Goal: Task Accomplishment & Management: Manage account settings

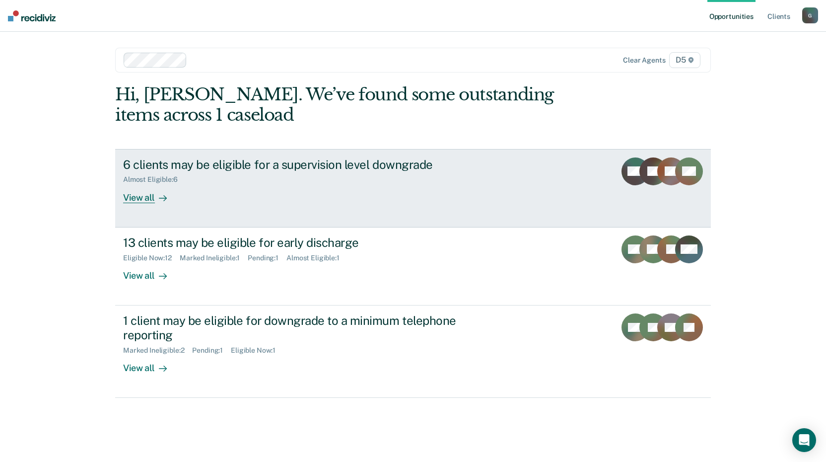
click at [139, 200] on div "View all" at bounding box center [151, 193] width 56 height 19
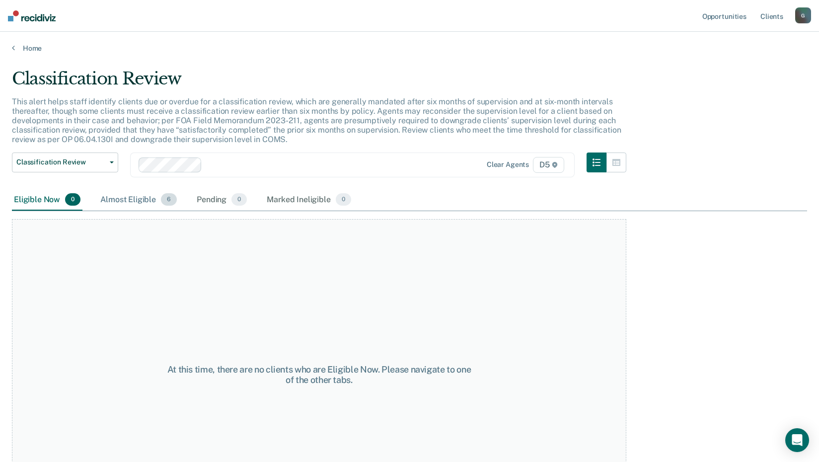
click at [140, 198] on div "Almost Eligible 6" at bounding box center [138, 200] width 80 height 22
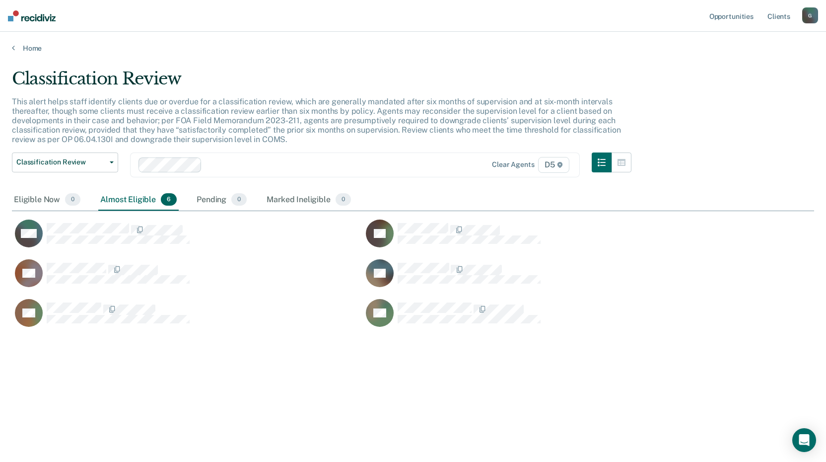
scroll to position [311, 795]
click at [219, 195] on div "Pending 0" at bounding box center [222, 200] width 54 height 22
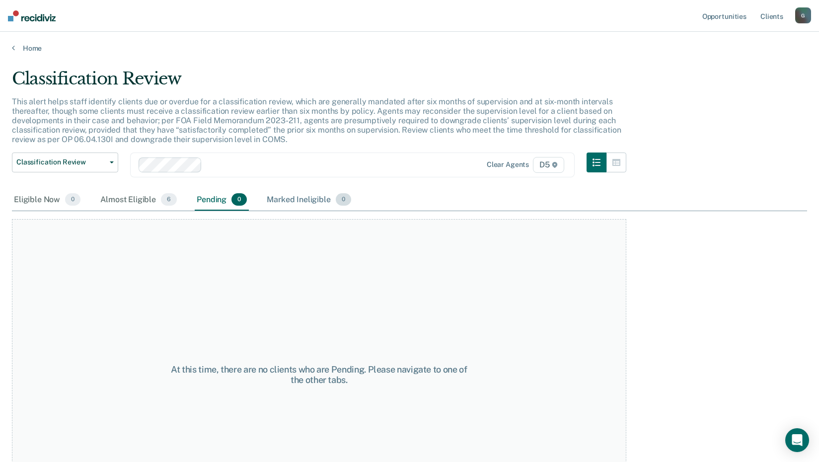
click at [284, 196] on div "Marked Ineligible 0" at bounding box center [309, 200] width 88 height 22
click at [127, 200] on div "Almost Eligible 6" at bounding box center [138, 200] width 80 height 22
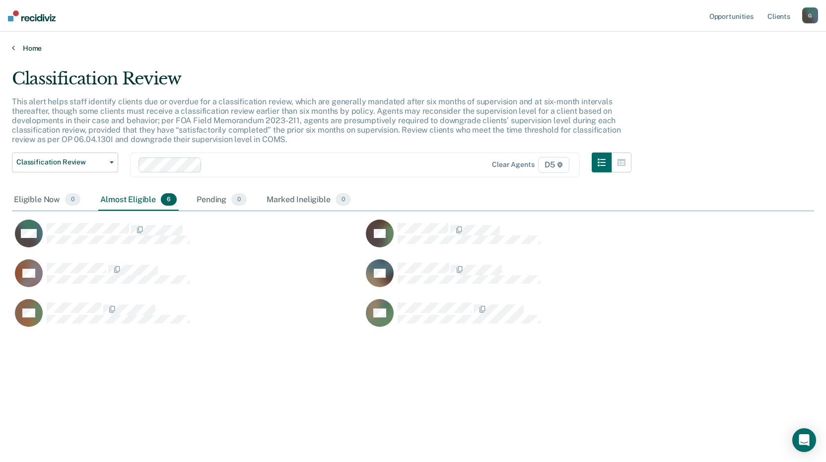
click at [27, 49] on link "Home" at bounding box center [413, 48] width 802 height 9
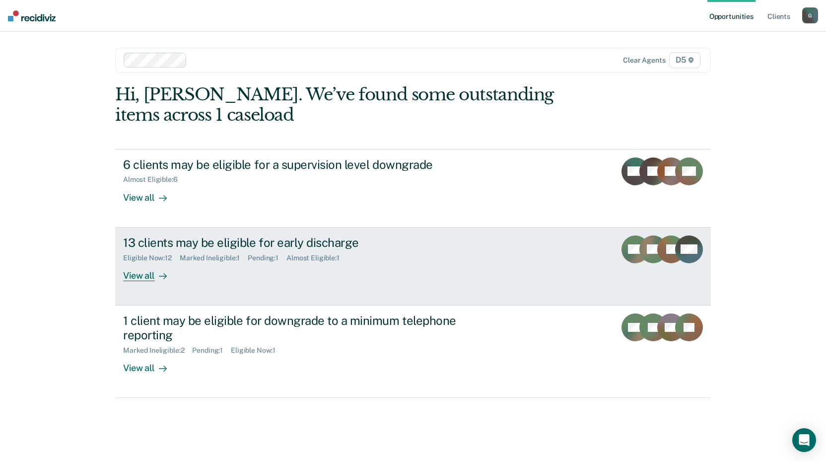
click at [144, 277] on div "View all" at bounding box center [151, 271] width 56 height 19
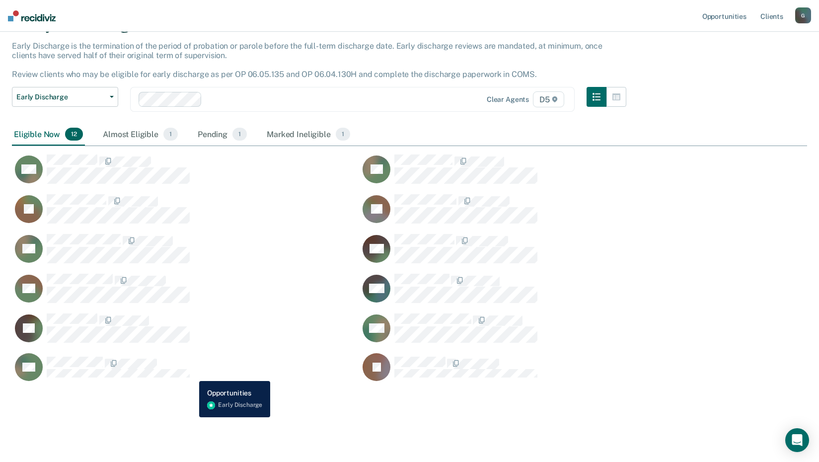
scroll to position [58, 0]
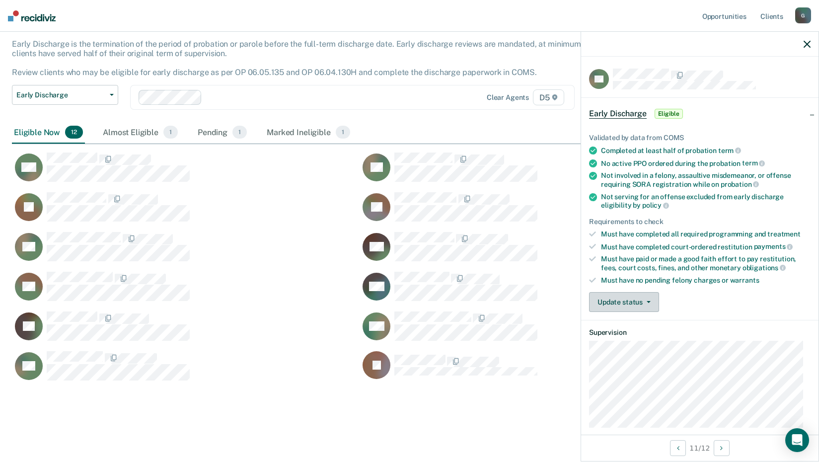
click at [645, 303] on button "Update status" at bounding box center [624, 302] width 70 height 20
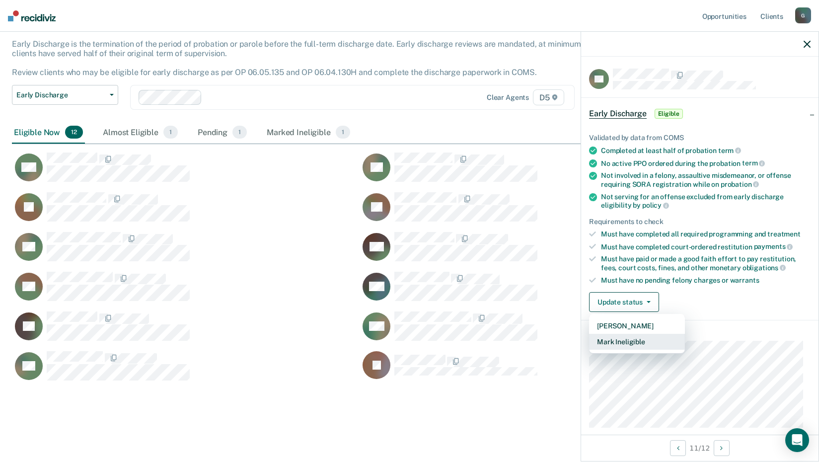
click at [636, 338] on button "Mark Ineligible" at bounding box center [637, 342] width 96 height 16
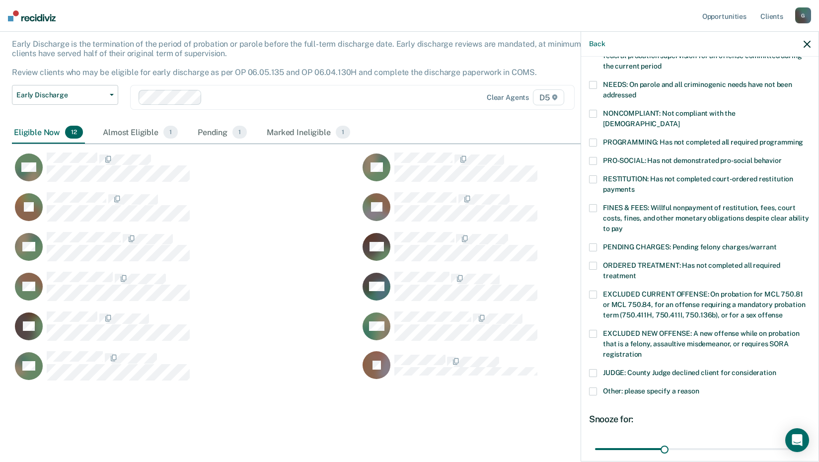
scroll to position [149, 0]
click at [594, 387] on span at bounding box center [593, 391] width 8 height 8
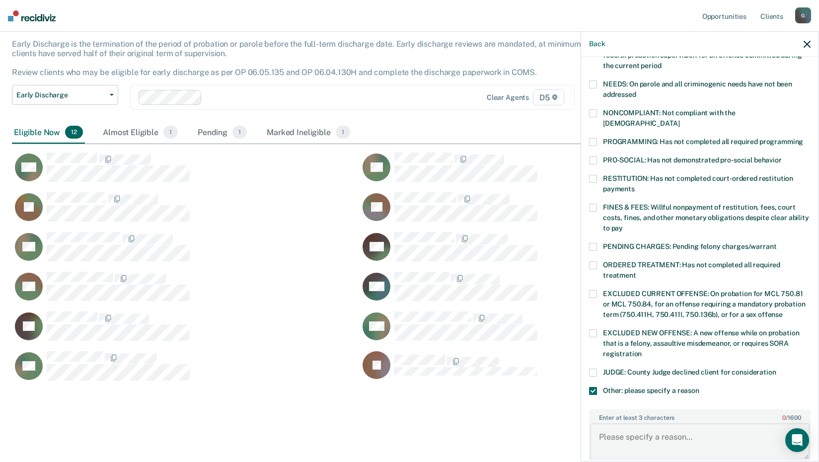
click at [612, 428] on textarea "Enter at least 3 characters 0 / 1600" at bounding box center [699, 441] width 219 height 37
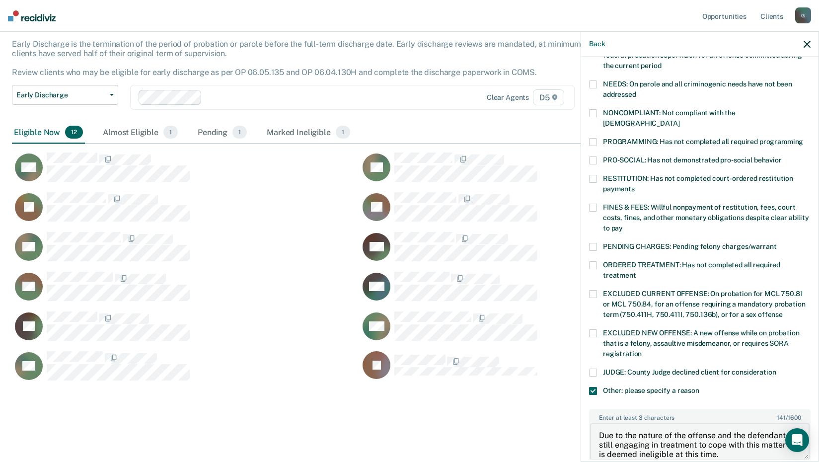
click at [743, 444] on textarea "Due to the nature of the offense and the defendant still engaging in treatment …" at bounding box center [699, 441] width 219 height 37
click at [676, 442] on textarea "Due to the nature of the offense and the defendant still engaging in treatment …" at bounding box center [699, 441] width 219 height 37
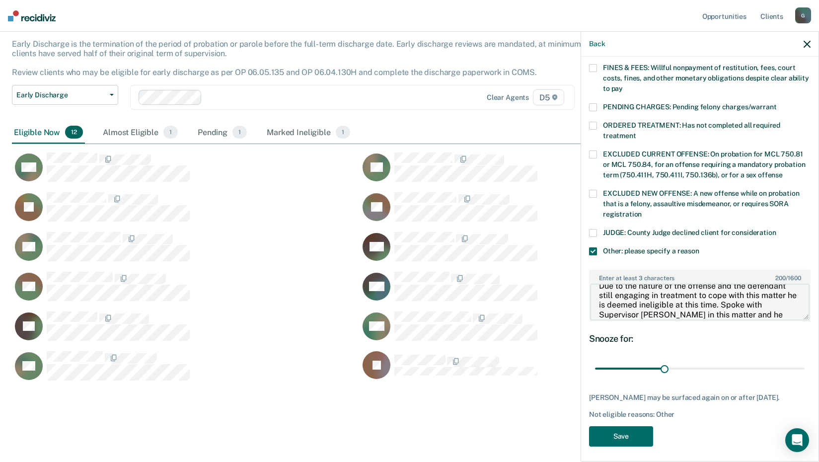
scroll to position [290, 0]
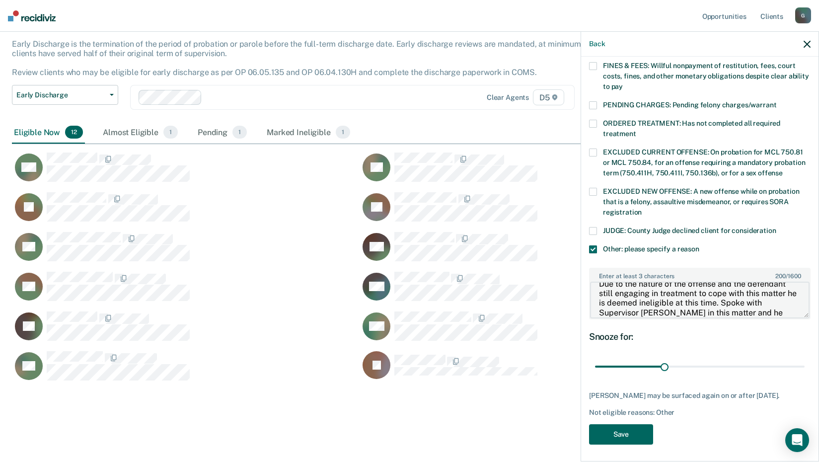
type textarea "Due to the nature of the offense and the defendant still engaging in treatment …"
click at [637, 435] on button "Save" at bounding box center [621, 434] width 64 height 20
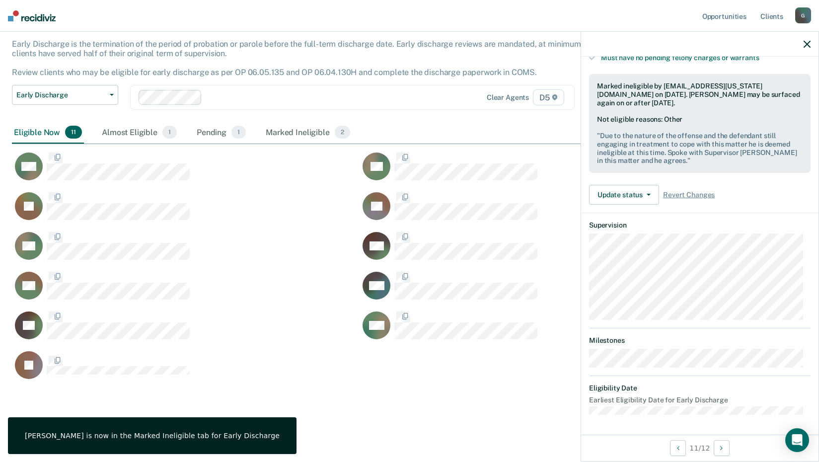
scroll to position [221, 0]
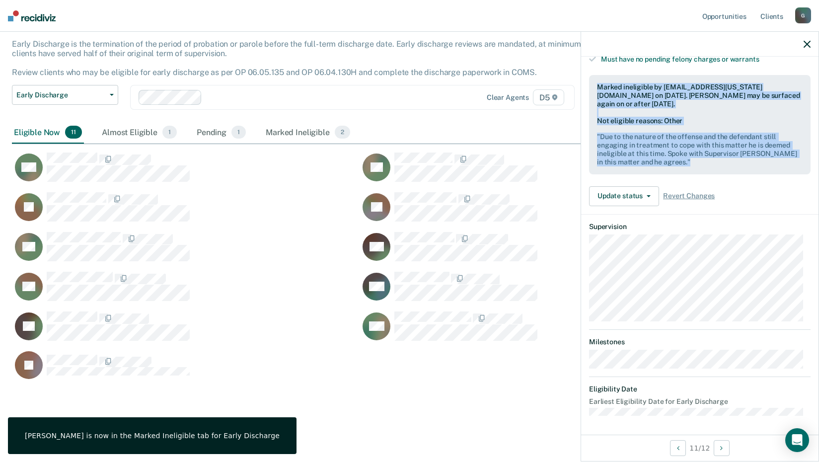
drag, startPoint x: 688, startPoint y: 163, endPoint x: 588, endPoint y: 82, distance: 128.5
click at [588, 82] on div "Validated by data from COMS Completed at least half of probation term No active…" at bounding box center [699, 55] width 237 height 317
drag, startPoint x: 588, startPoint y: 82, endPoint x: 625, endPoint y: 102, distance: 42.4
copy div "Marked ineligible by GreenT1@michigan.gov on August 14, 2025. Frank Hudson may …"
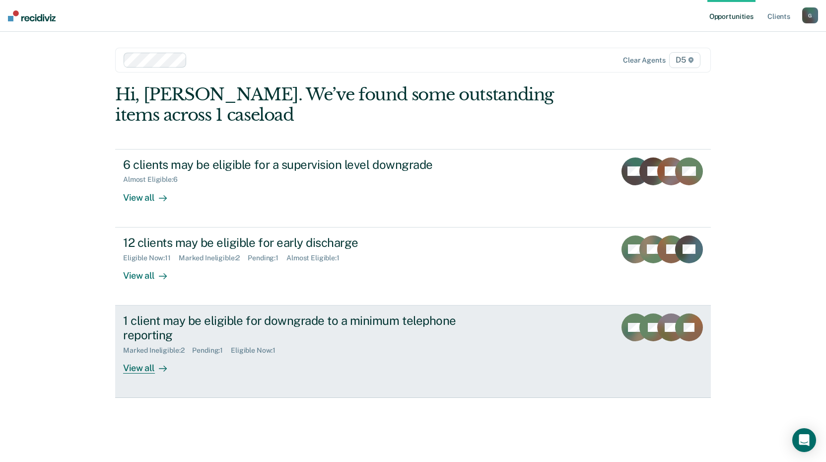
click at [135, 374] on link "1 client may be eligible for downgrade to a minimum telephone reporting Marked …" at bounding box center [413, 351] width 596 height 92
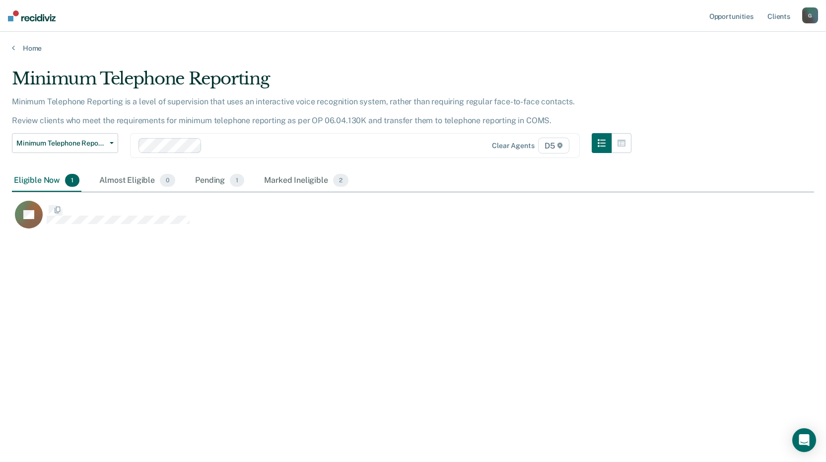
scroll to position [311, 795]
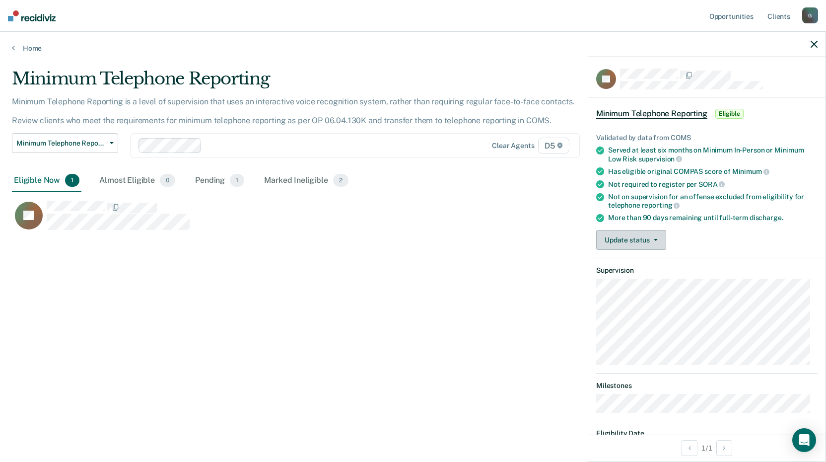
click at [619, 238] on button "Update status" at bounding box center [631, 240] width 70 height 20
